Goal: Transaction & Acquisition: Purchase product/service

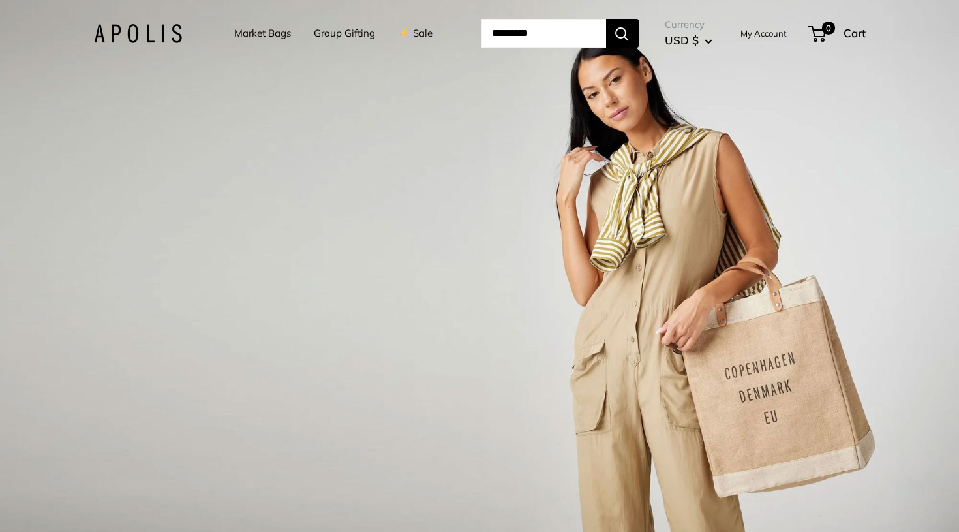
click at [326, 197] on div "1 / 3" at bounding box center [479, 266] width 959 height 532
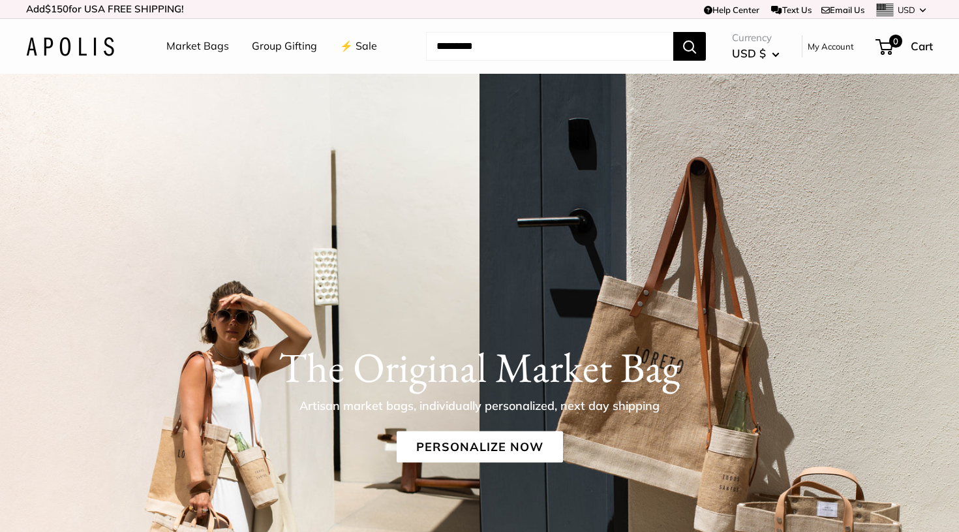
click at [785, 12] on link "Text Us" at bounding box center [791, 10] width 40 height 10
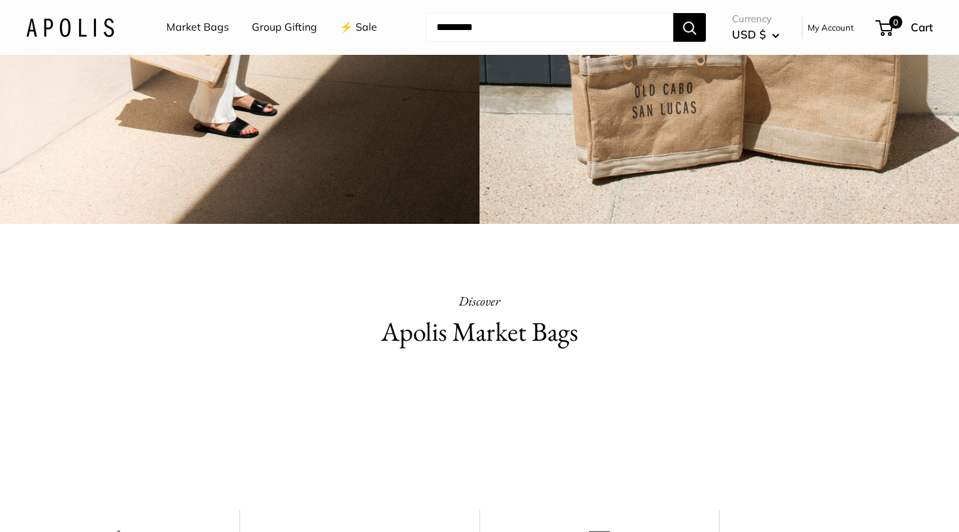
scroll to position [245, 0]
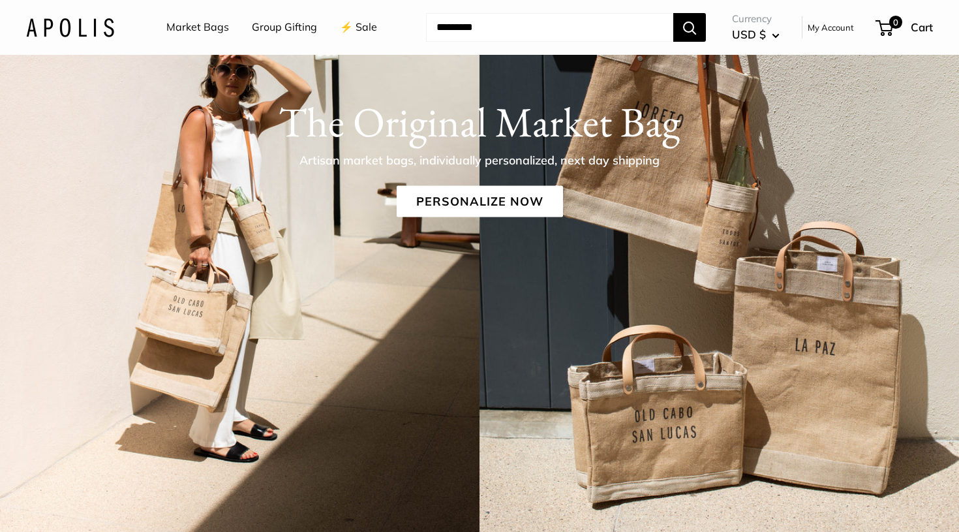
click at [361, 25] on link "⚡️ Sale" at bounding box center [358, 28] width 37 height 20
click at [479, 202] on link "Personalize Now" at bounding box center [480, 201] width 166 height 31
